Goal: Task Accomplishment & Management: Complete application form

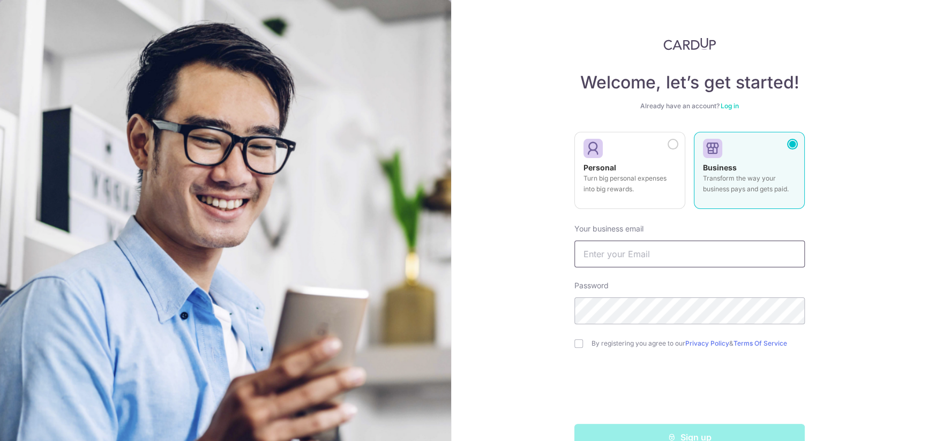
click at [639, 258] on input "text" at bounding box center [689, 254] width 230 height 27
paste input "[EMAIL_ADDRESS][DOMAIN_NAME]"
type input "[EMAIL_ADDRESS][DOMAIN_NAME]"
click at [515, 289] on div "Welcome, let’s get started! Already have an account? Log in Personal Turn big p…" at bounding box center [689, 220] width 477 height 441
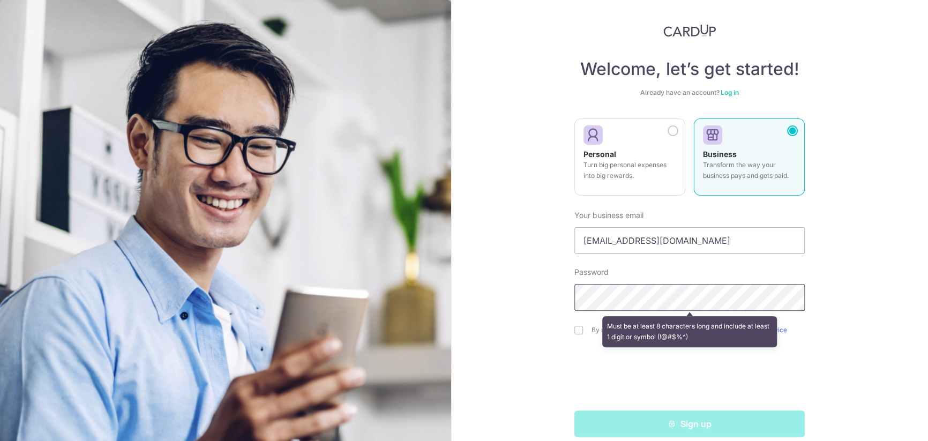
scroll to position [26, 0]
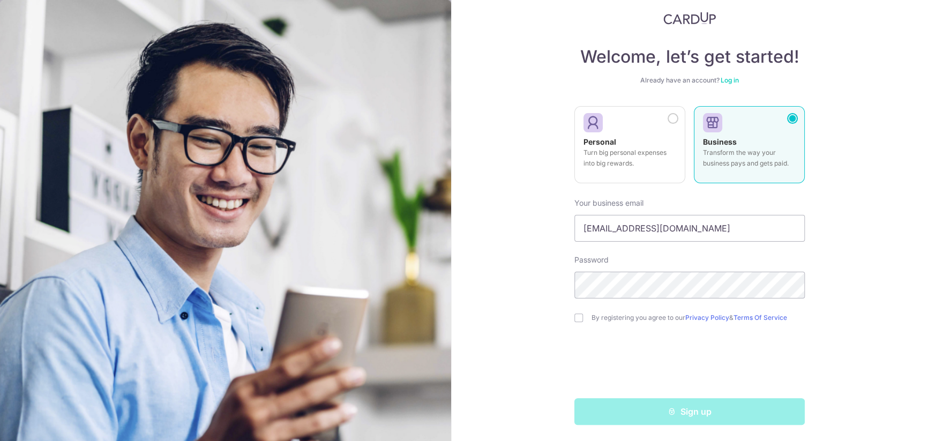
click at [580, 318] on div "By registering you agree to our Privacy Policy & Terms Of Service" at bounding box center [689, 317] width 230 height 13
drag, startPoint x: 580, startPoint y: 318, endPoint x: 551, endPoint y: 332, distance: 32.8
click at [551, 332] on div "Welcome, let’s get started! Already have an account? Log in Personal Turn big p…" at bounding box center [689, 220] width 477 height 441
click at [577, 316] on input "checkbox" at bounding box center [578, 317] width 9 height 9
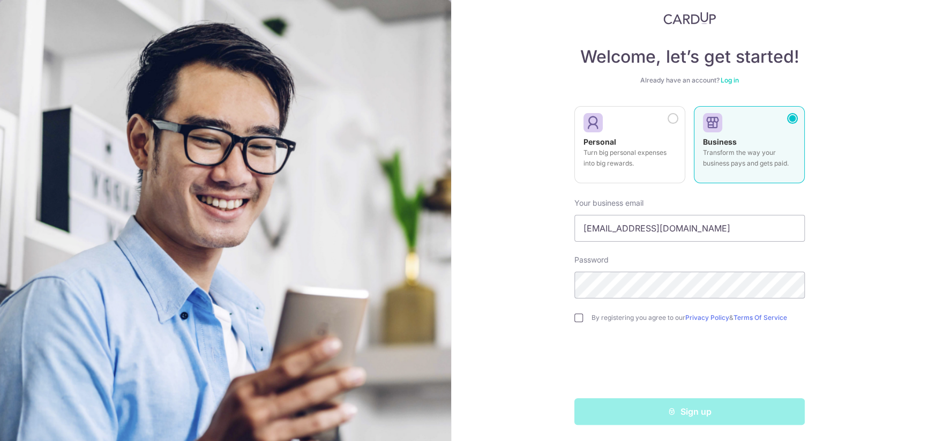
checkbox input "true"
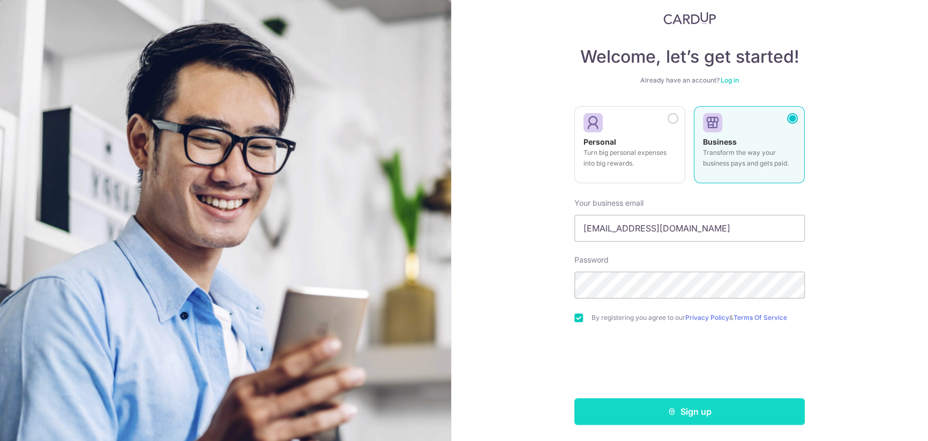
click at [760, 414] on button "Sign up" at bounding box center [689, 411] width 230 height 27
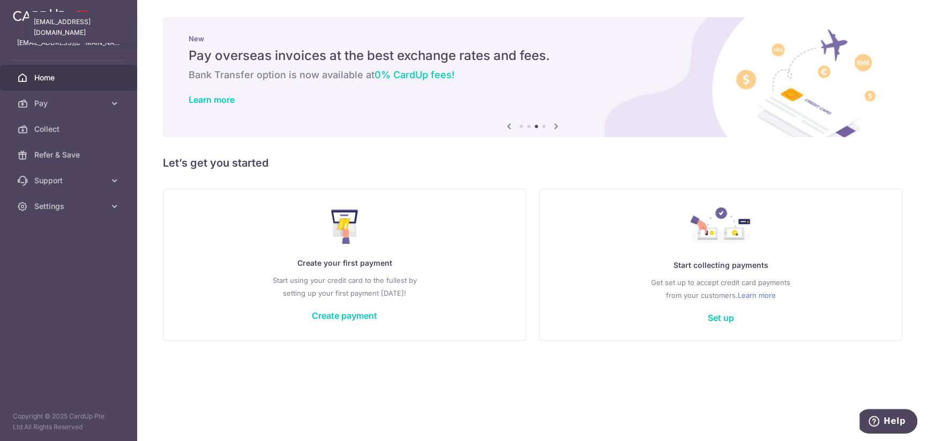
click at [48, 45] on p "[EMAIL_ADDRESS][DOMAIN_NAME]" at bounding box center [68, 42] width 103 height 11
click at [79, 19] on span at bounding box center [82, 15] width 13 height 9
click at [89, 11] on div at bounding box center [68, 15] width 137 height 30
click at [86, 204] on span "Settings" at bounding box center [69, 206] width 71 height 11
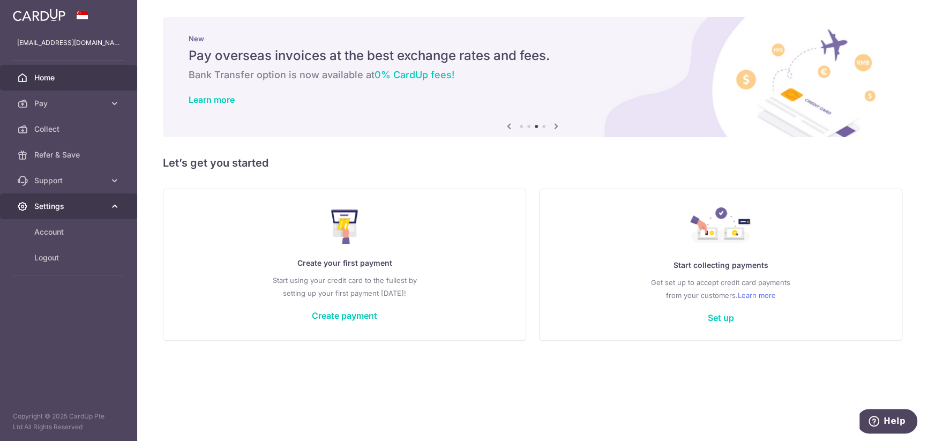
click at [86, 204] on span "Settings" at bounding box center [69, 206] width 71 height 11
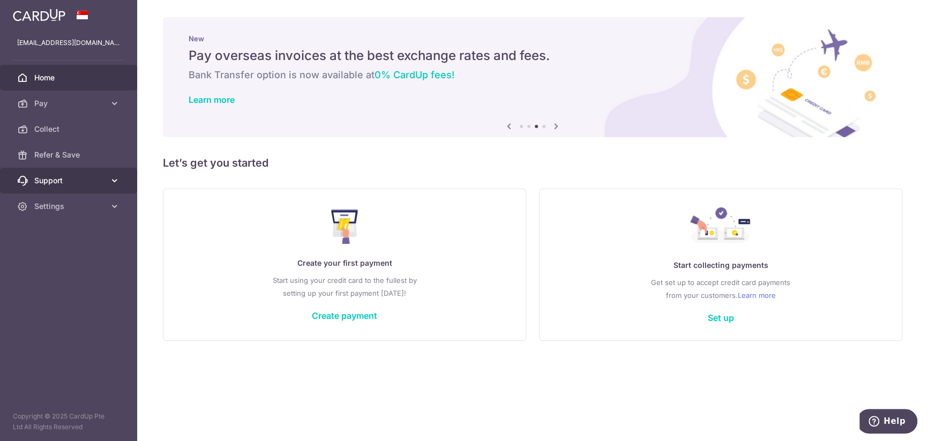
click at [79, 179] on span "Support" at bounding box center [69, 180] width 71 height 11
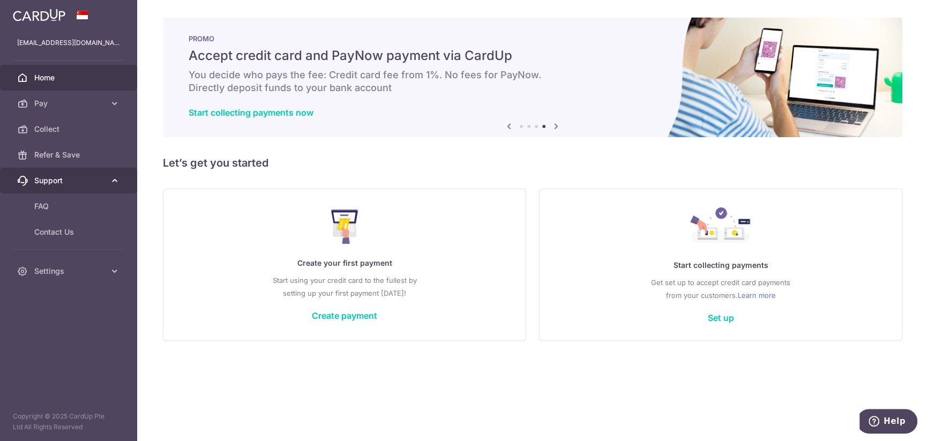
click at [101, 179] on span "Support" at bounding box center [69, 180] width 71 height 11
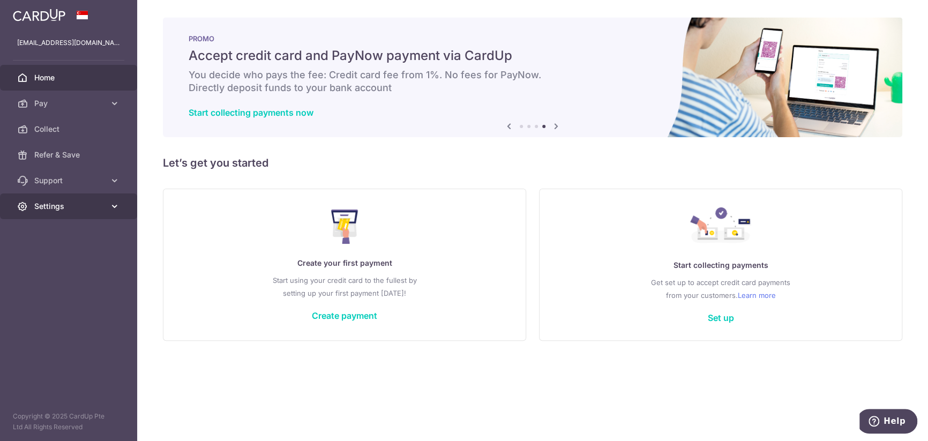
click at [109, 206] on icon at bounding box center [114, 206] width 11 height 11
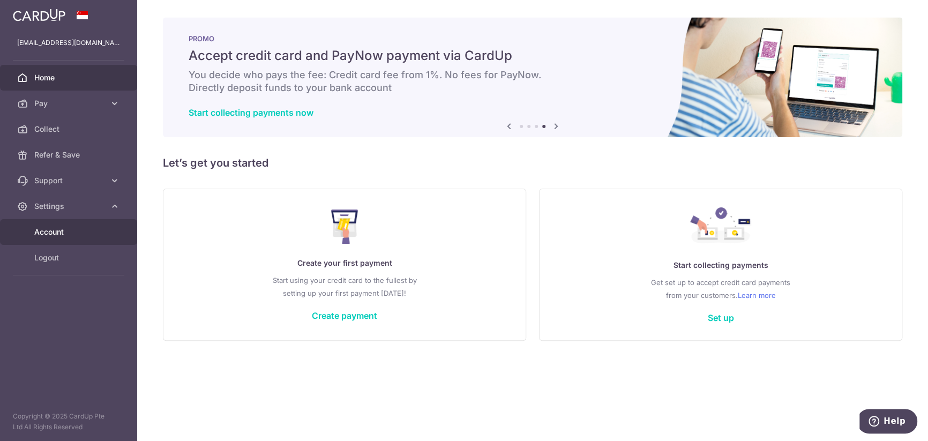
click at [89, 227] on span "Account" at bounding box center [69, 232] width 71 height 11
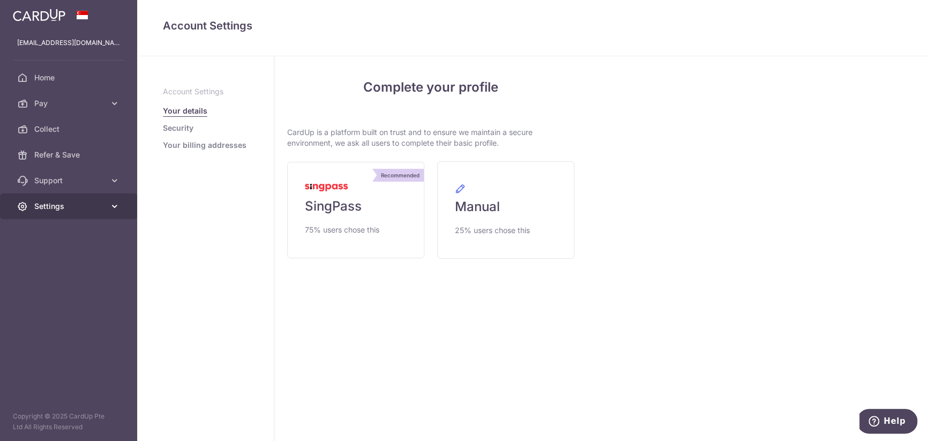
click at [93, 199] on link "Settings" at bounding box center [68, 206] width 137 height 26
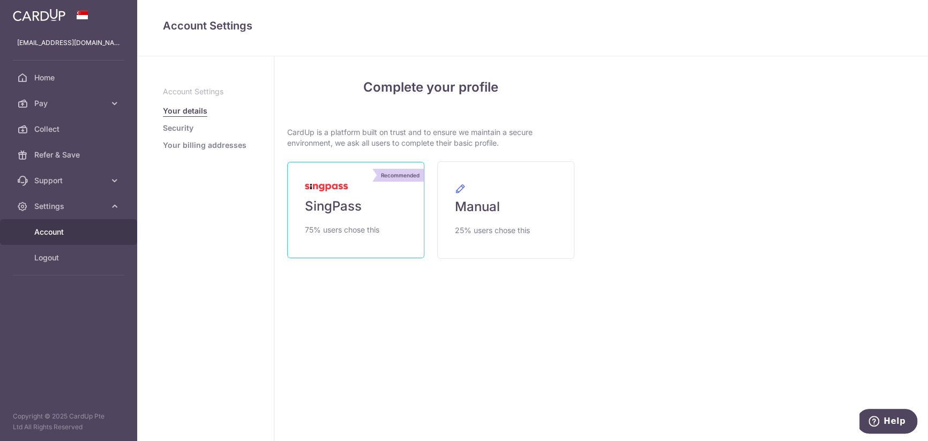
click at [380, 206] on link "Recommended SingPass 75% users chose this" at bounding box center [355, 210] width 137 height 96
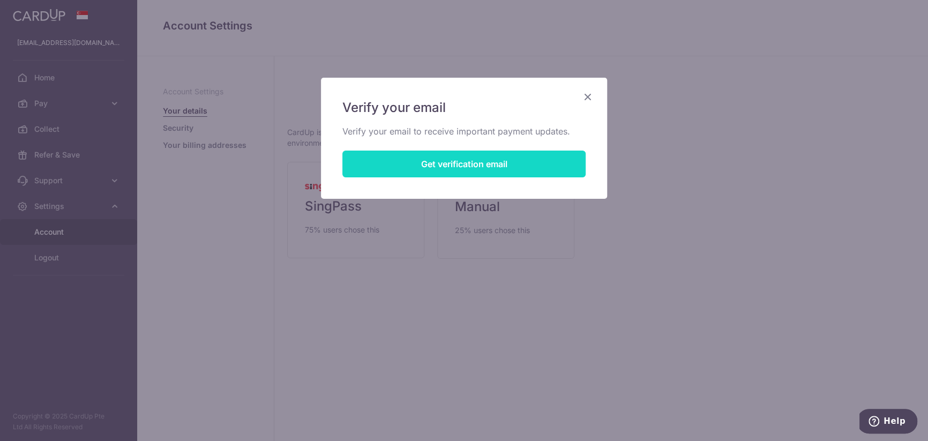
click at [512, 170] on button "Get verification email" at bounding box center [463, 164] width 243 height 27
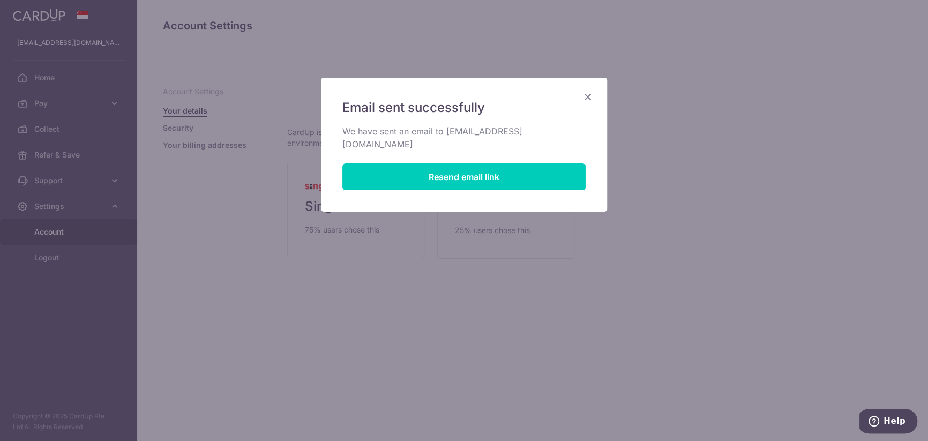
click at [585, 97] on icon "Close" at bounding box center [587, 96] width 13 height 13
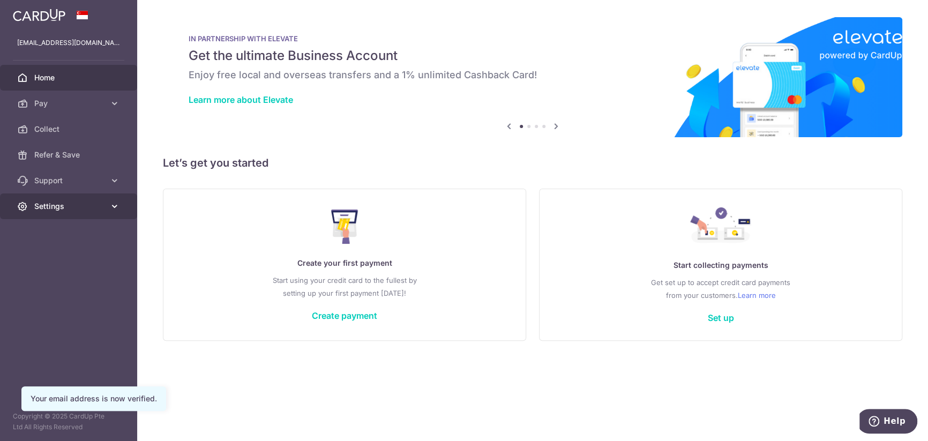
click at [70, 202] on span "Settings" at bounding box center [69, 206] width 71 height 11
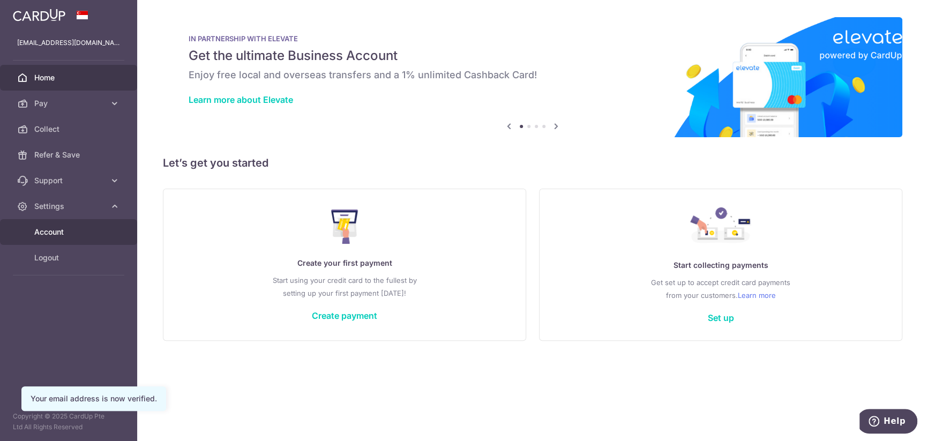
click at [57, 228] on span "Account" at bounding box center [69, 232] width 71 height 11
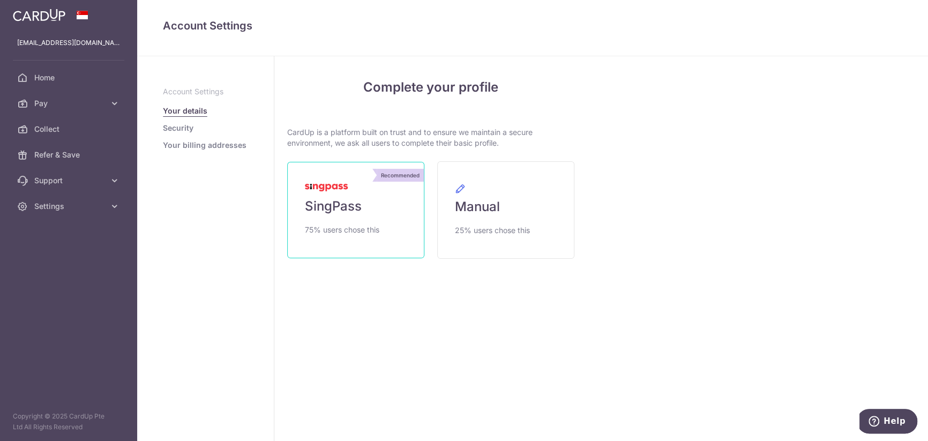
click at [385, 211] on link "Recommended SingPass 75% users chose this" at bounding box center [355, 210] width 137 height 96
